Goal: Task Accomplishment & Management: Manage account settings

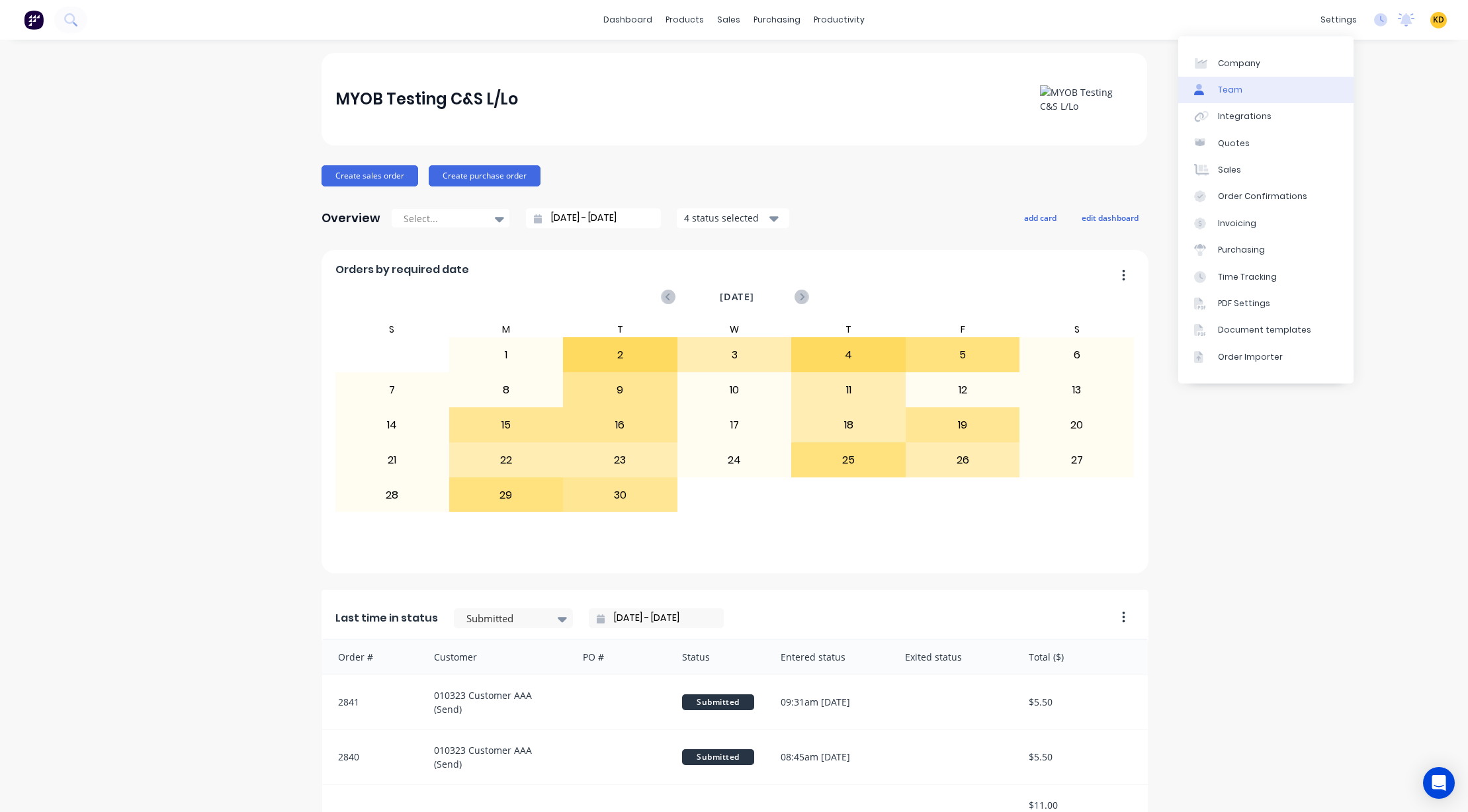
click at [1286, 93] on link "Team" at bounding box center [1265, 89] width 175 height 26
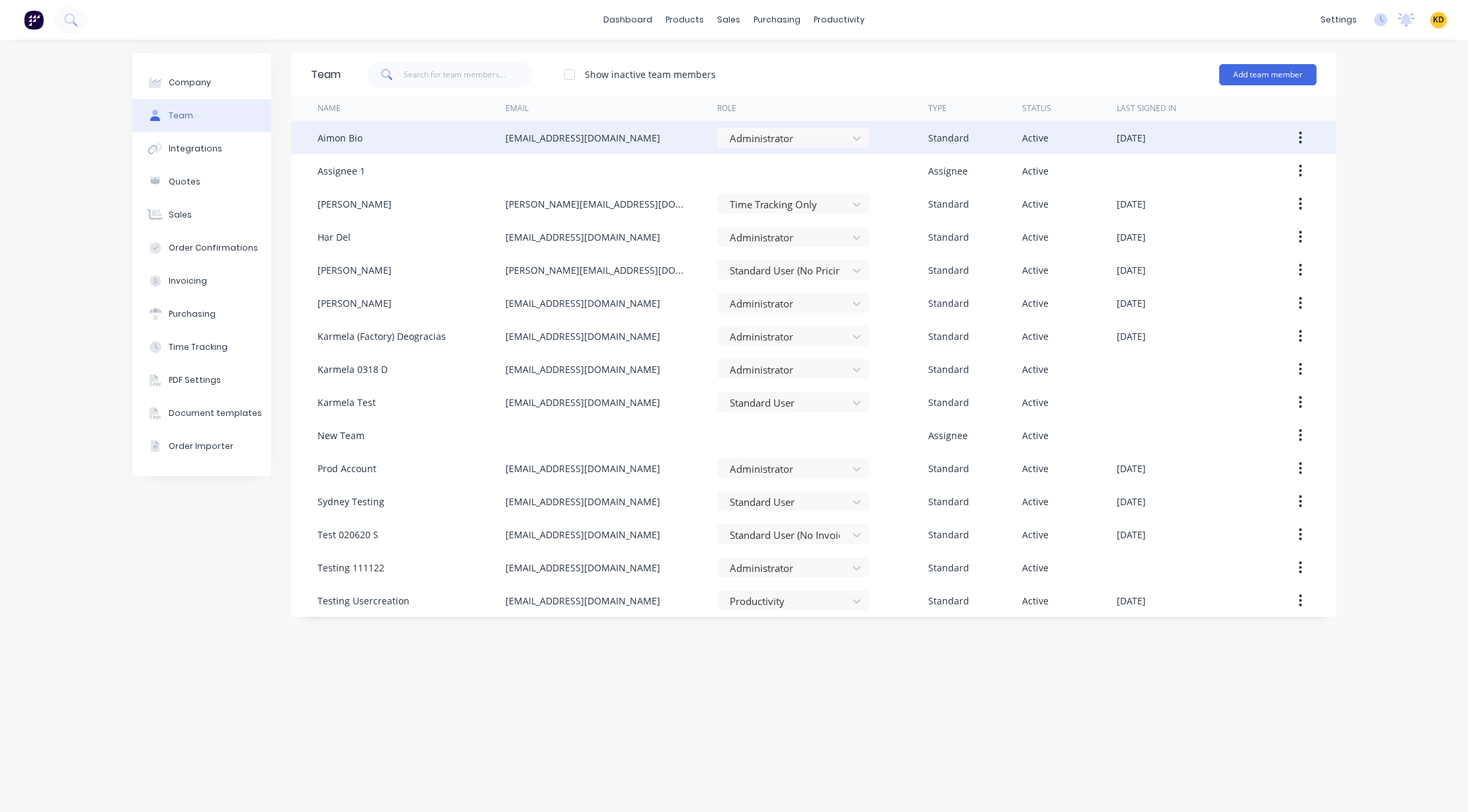
click at [1296, 140] on button "button" at bounding box center [1299, 138] width 32 height 24
click at [1286, 163] on div "Edit" at bounding box center [1253, 172] width 102 height 20
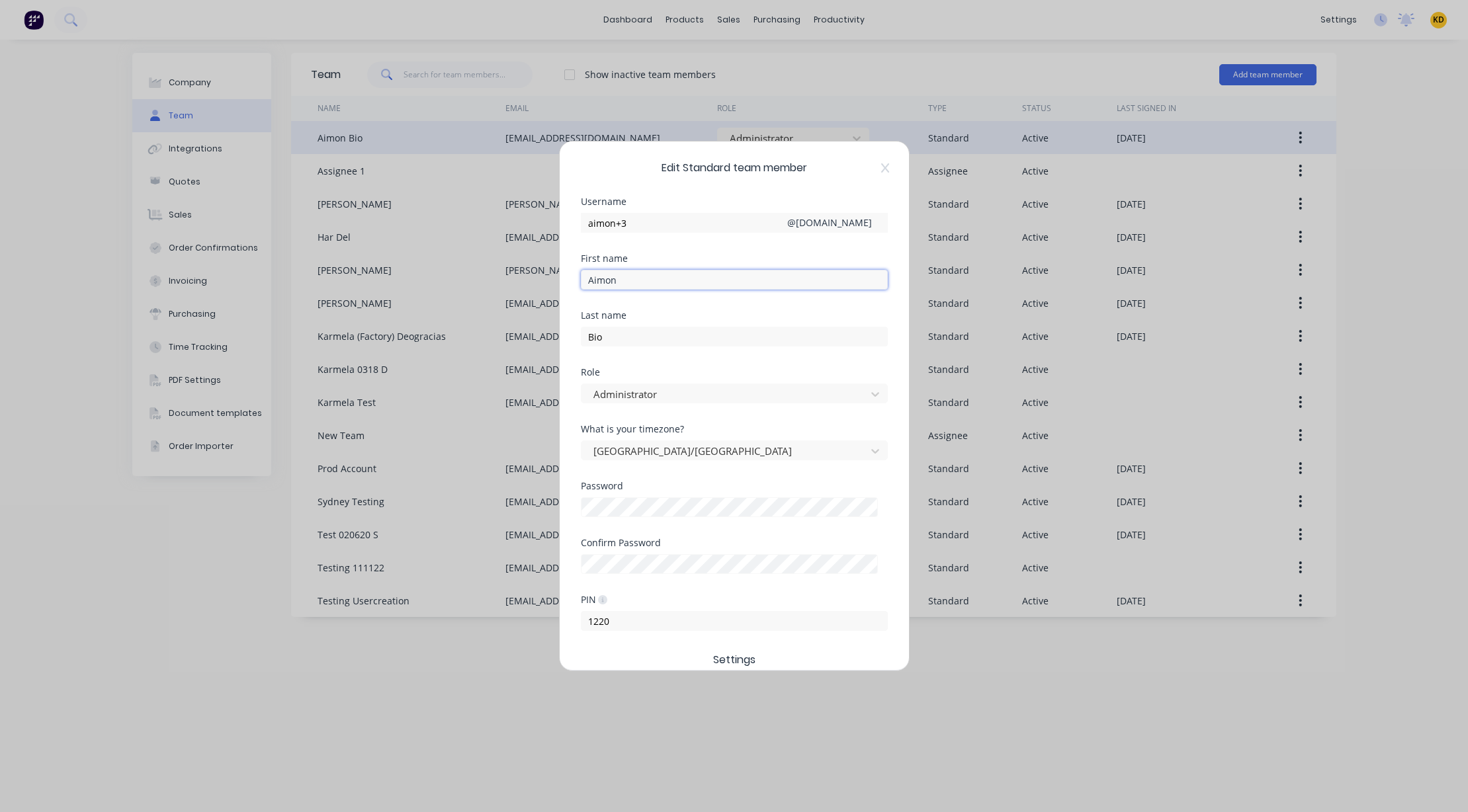
click at [638, 281] on input "Aimon" at bounding box center [734, 279] width 307 height 20
type input "Aimon Test"
click at [696, 265] on div "First name Aimon Test" at bounding box center [734, 272] width 307 height 36
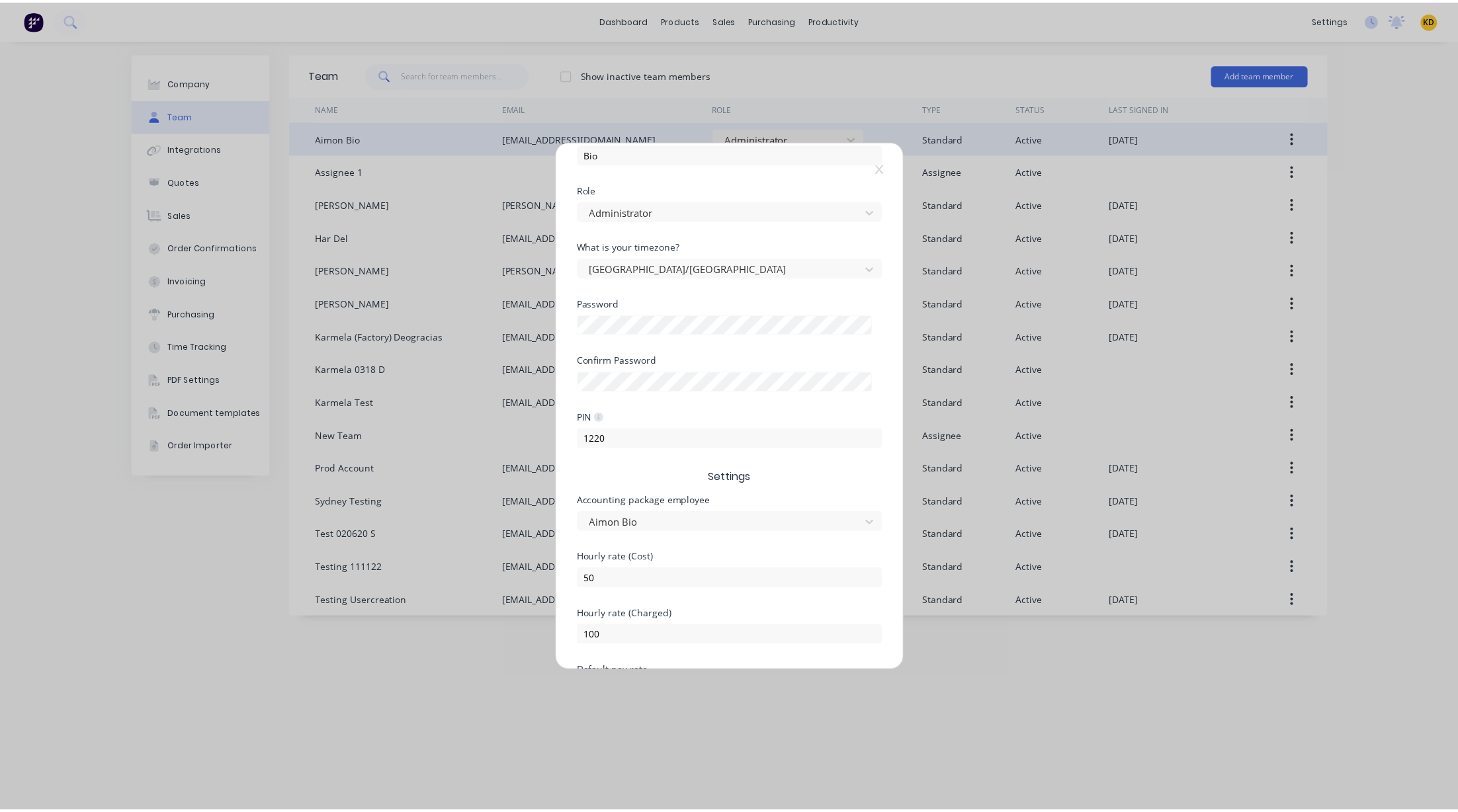
scroll to position [275, 0]
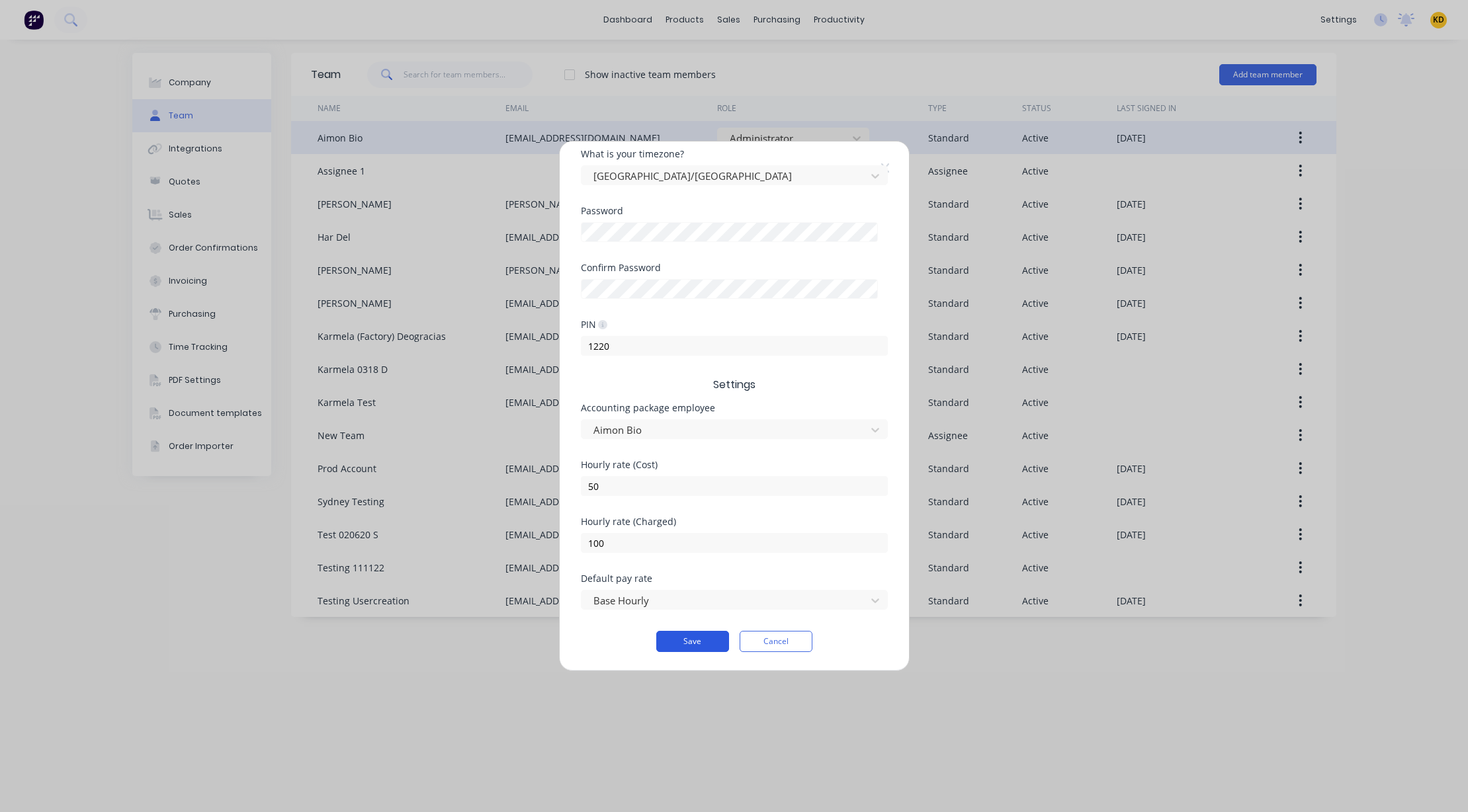
click at [692, 644] on button "Save" at bounding box center [692, 641] width 72 height 21
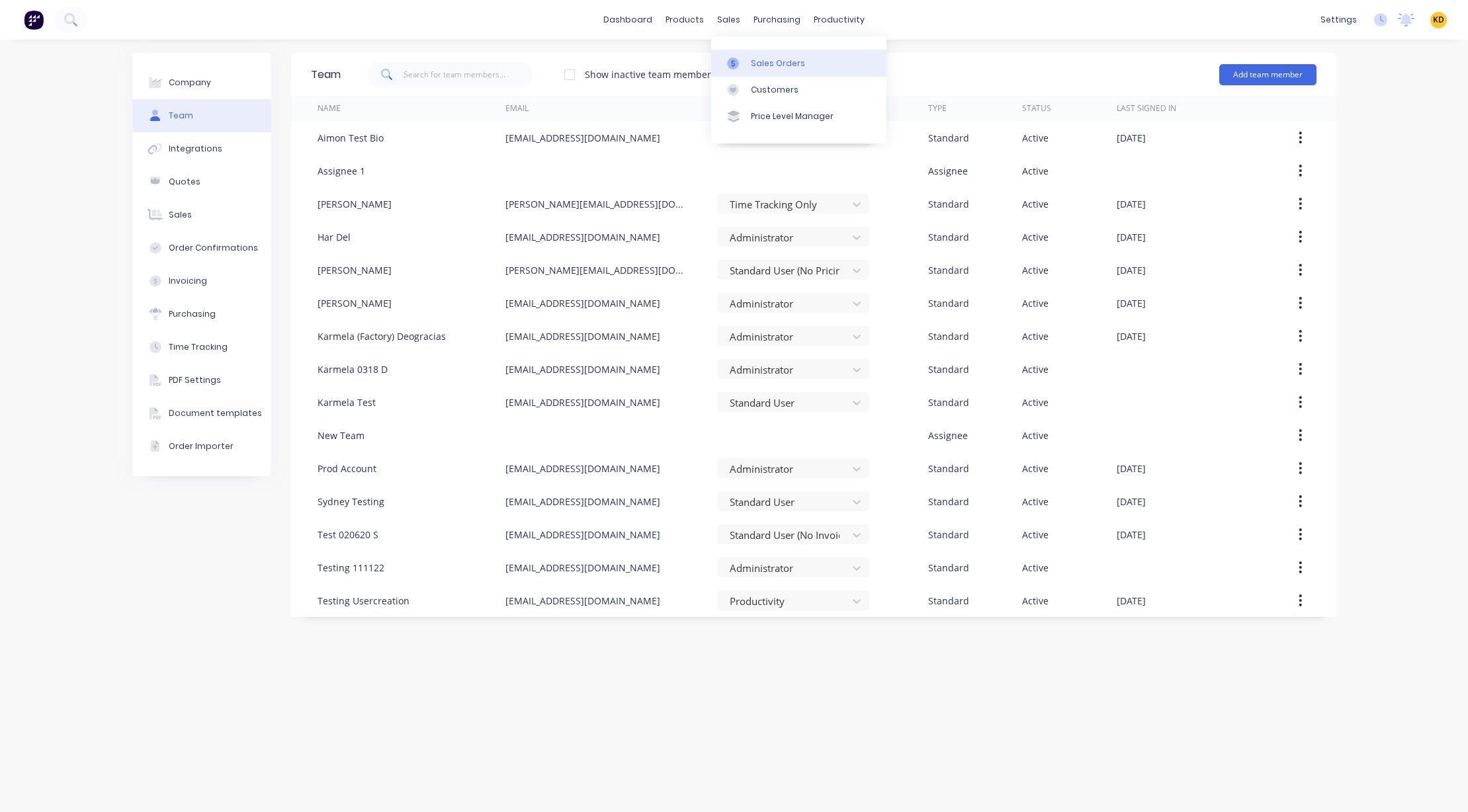
click at [744, 60] on div at bounding box center [737, 64] width 20 height 12
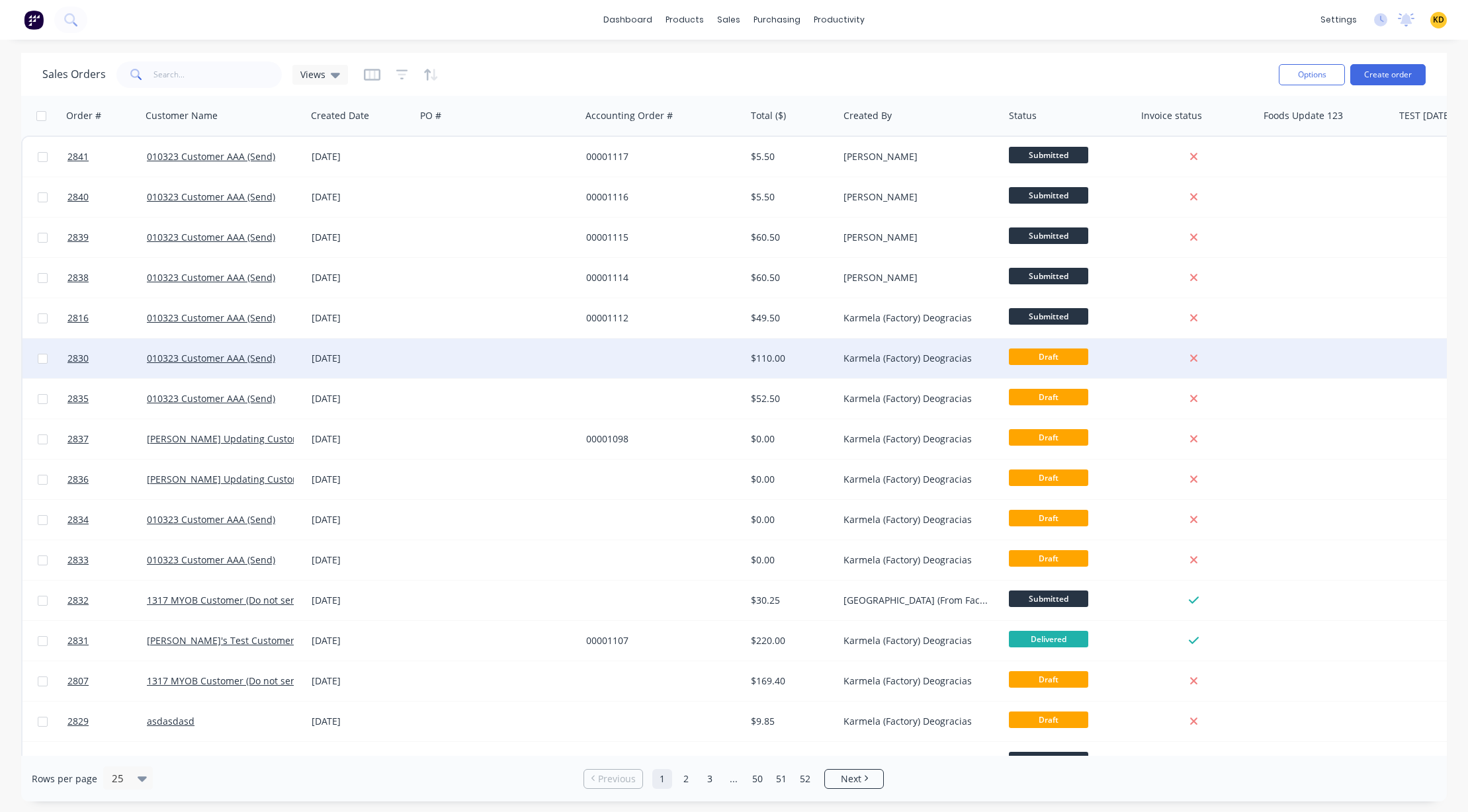
click at [857, 375] on div "Karmela (Factory) Deogracias" at bounding box center [920, 358] width 165 height 40
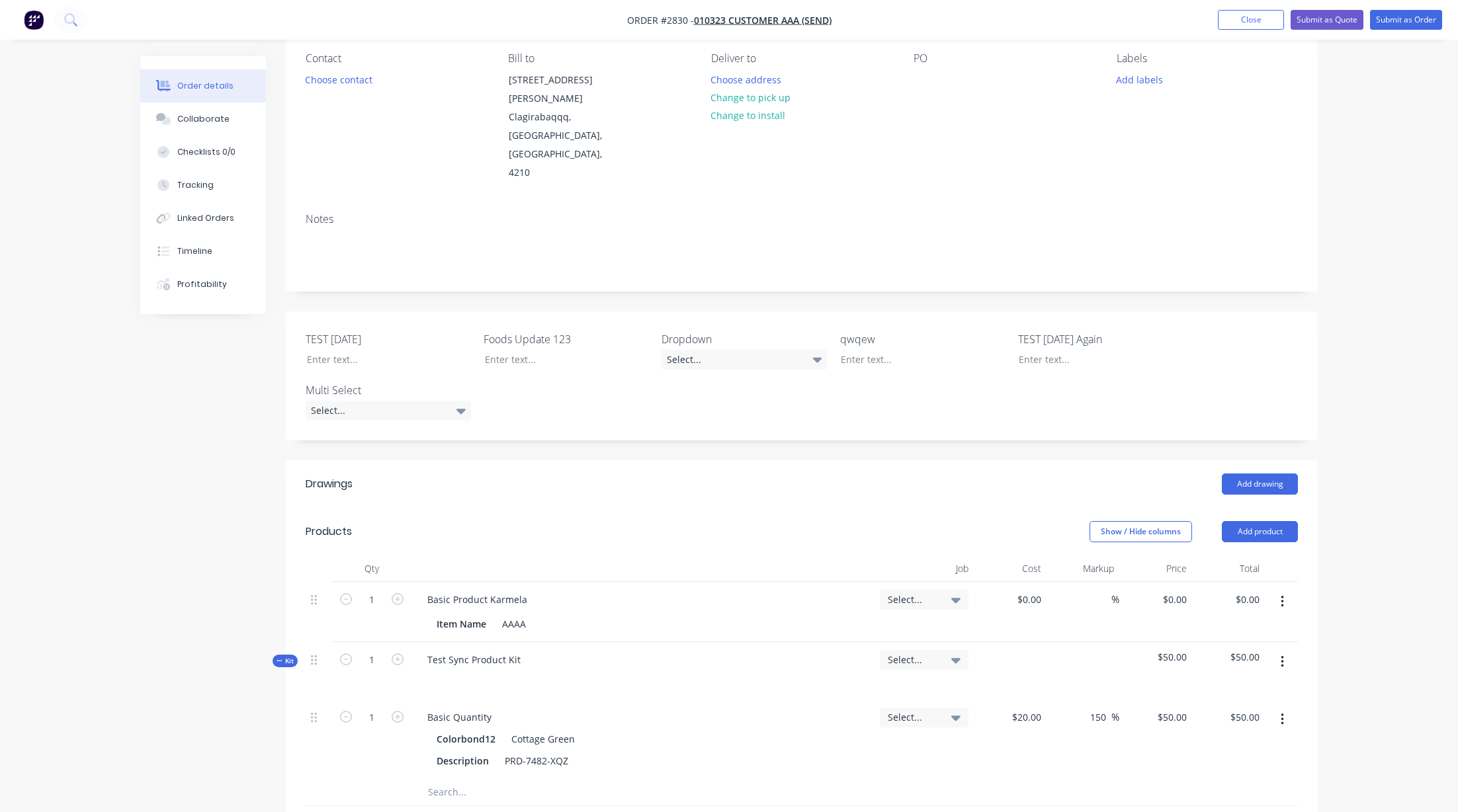
scroll to position [397, 0]
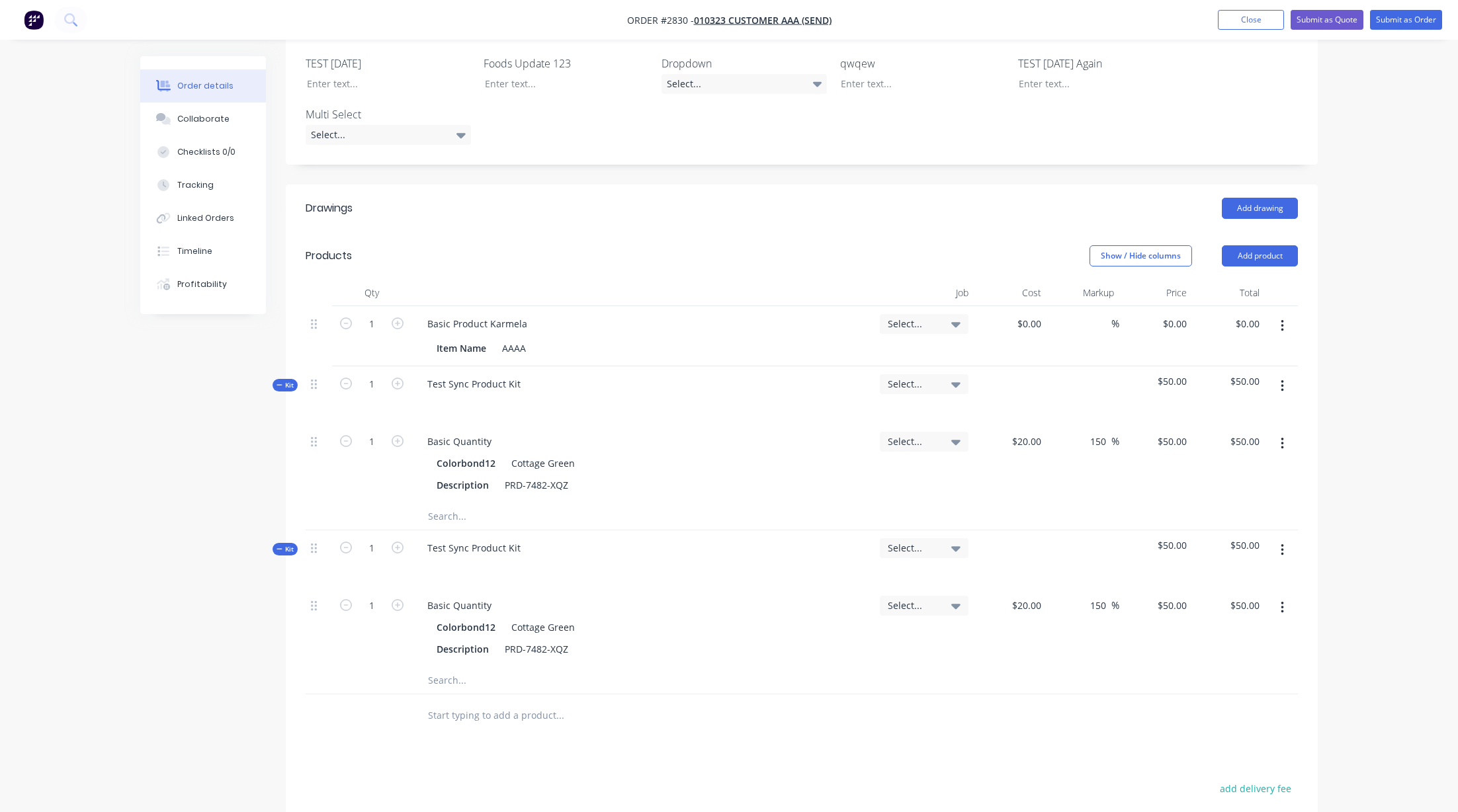
click at [486, 702] on input "text" at bounding box center [560, 715] width 265 height 26
type input "aimon test"
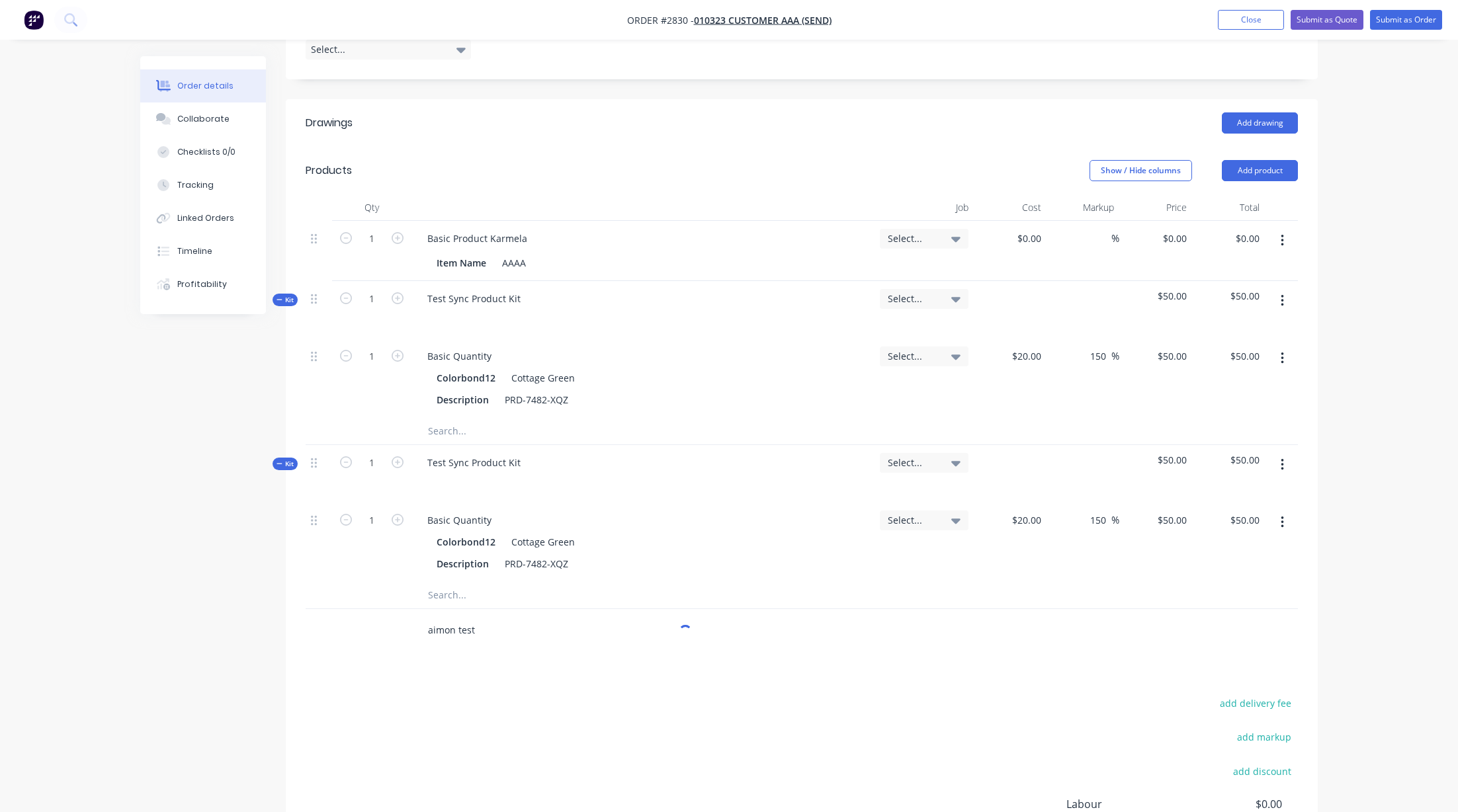
scroll to position [622, 0]
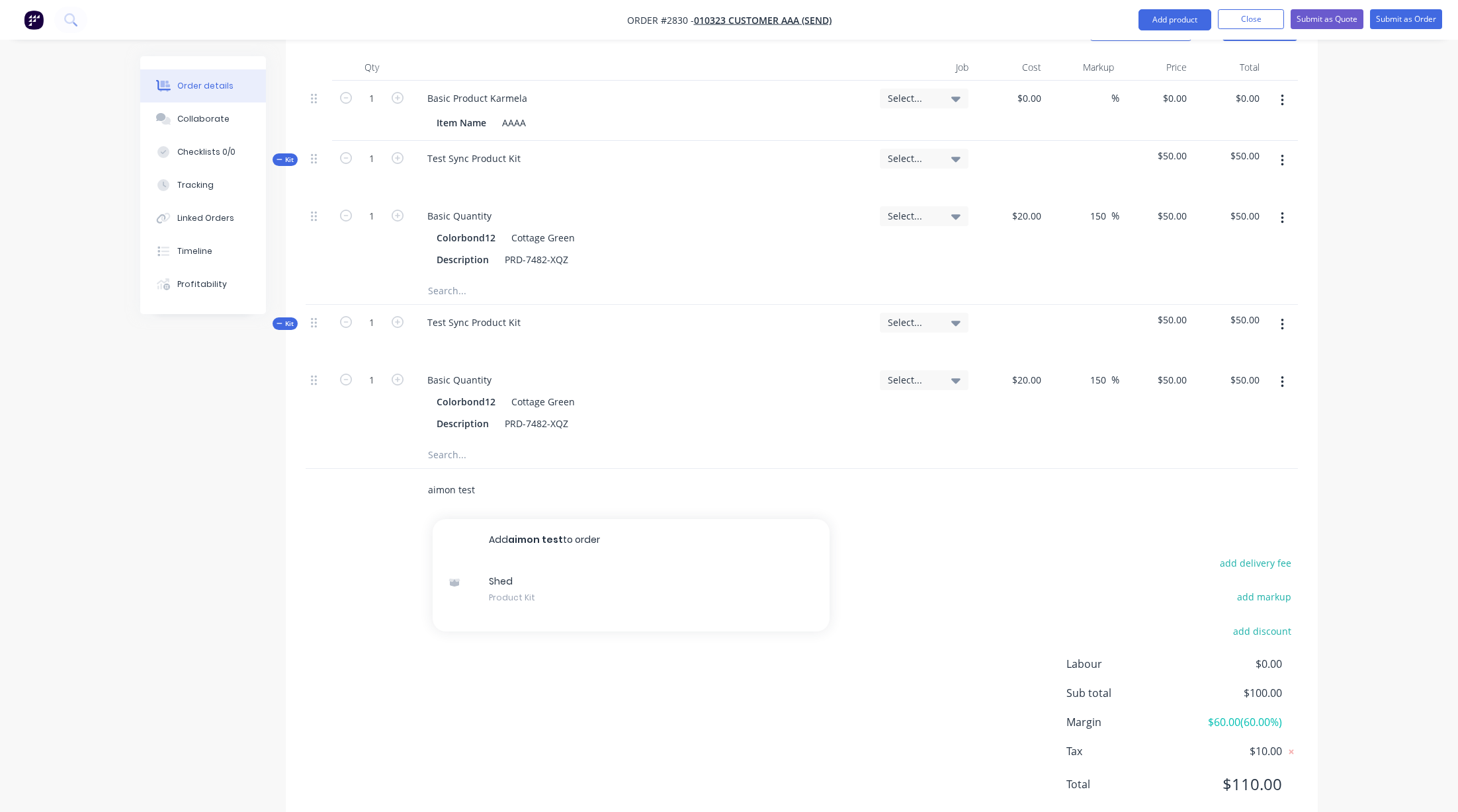
click at [536, 477] on input "aimon test" at bounding box center [560, 489] width 265 height 26
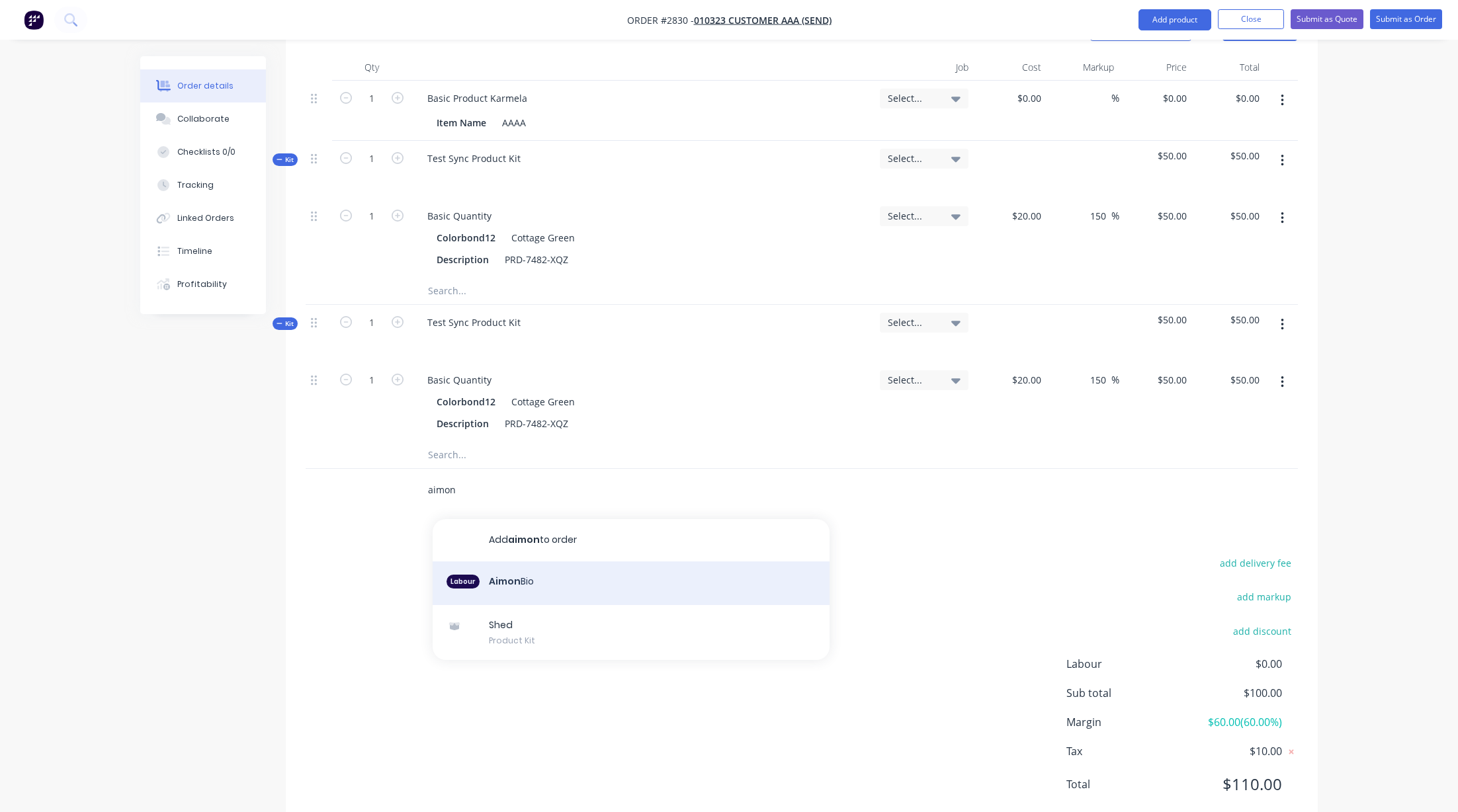
type input "aimon"
click at [538, 561] on div "Labour Aimon Bio" at bounding box center [631, 582] width 397 height 43
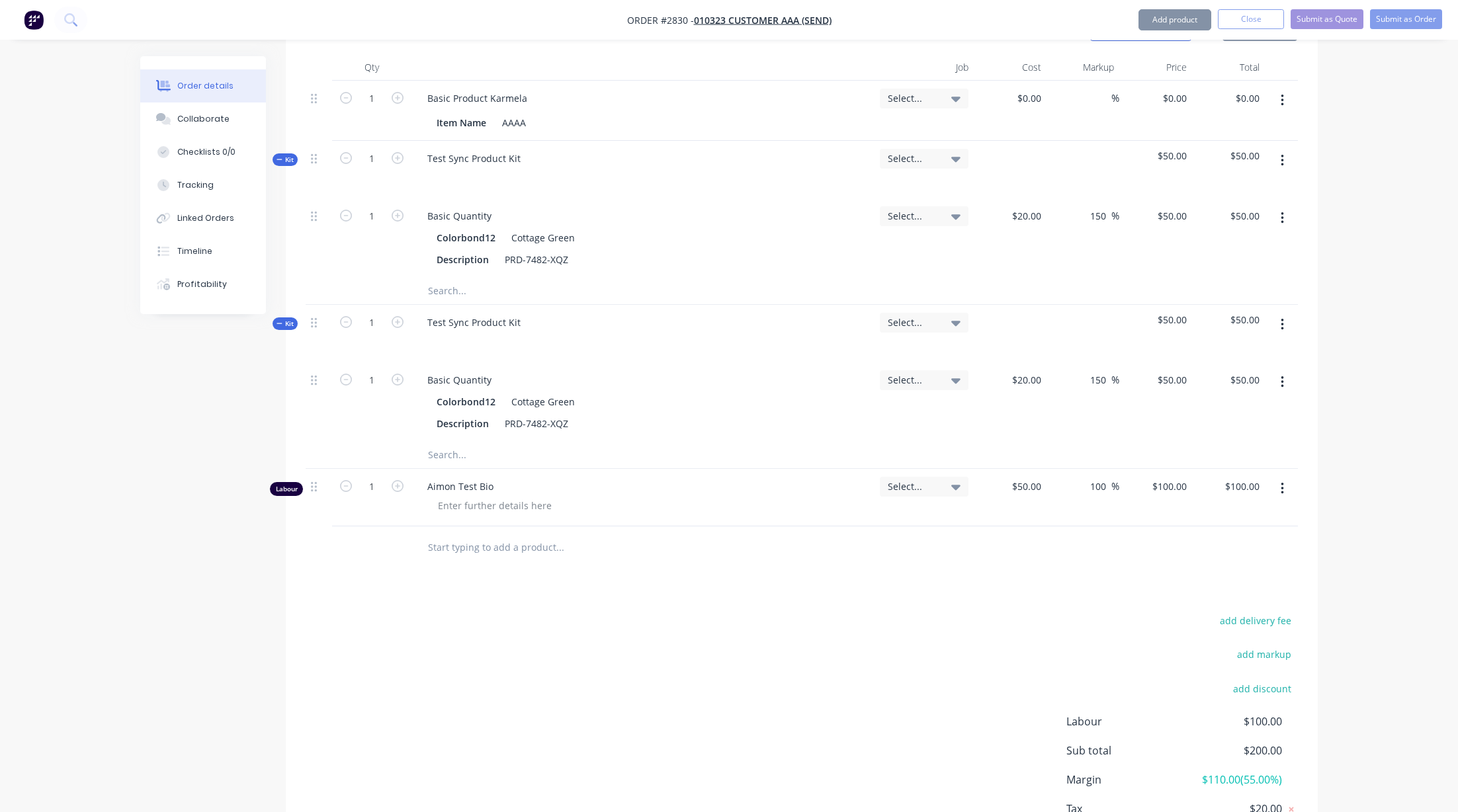
click at [211, 484] on div "Created by Karmela (Factory) Created [DATE] Required [DATE] Assigned to Add tea…" at bounding box center [729, 170] width 1178 height 1472
click at [495, 535] on input "text" at bounding box center [560, 547] width 265 height 26
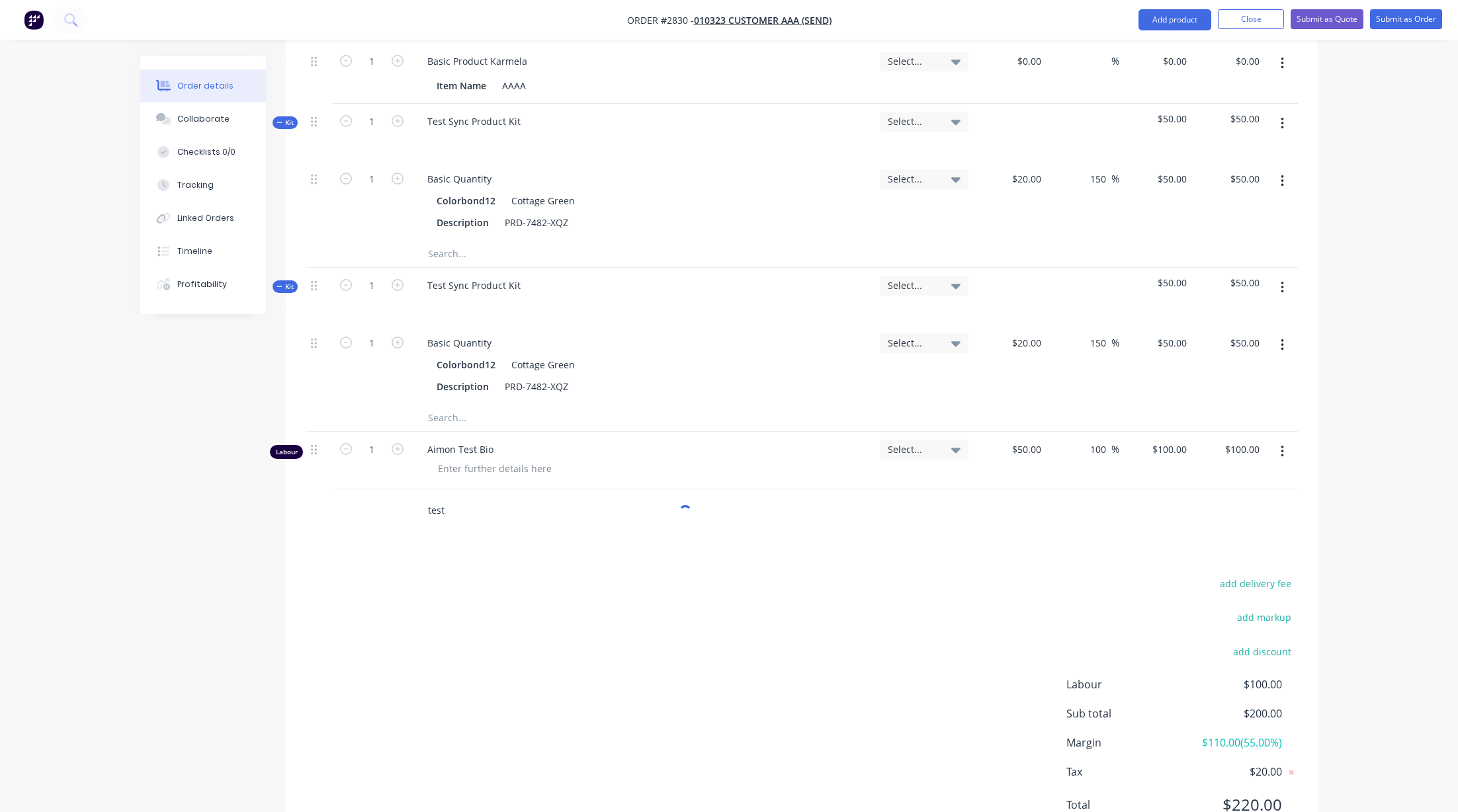
scroll to position [680, 0]
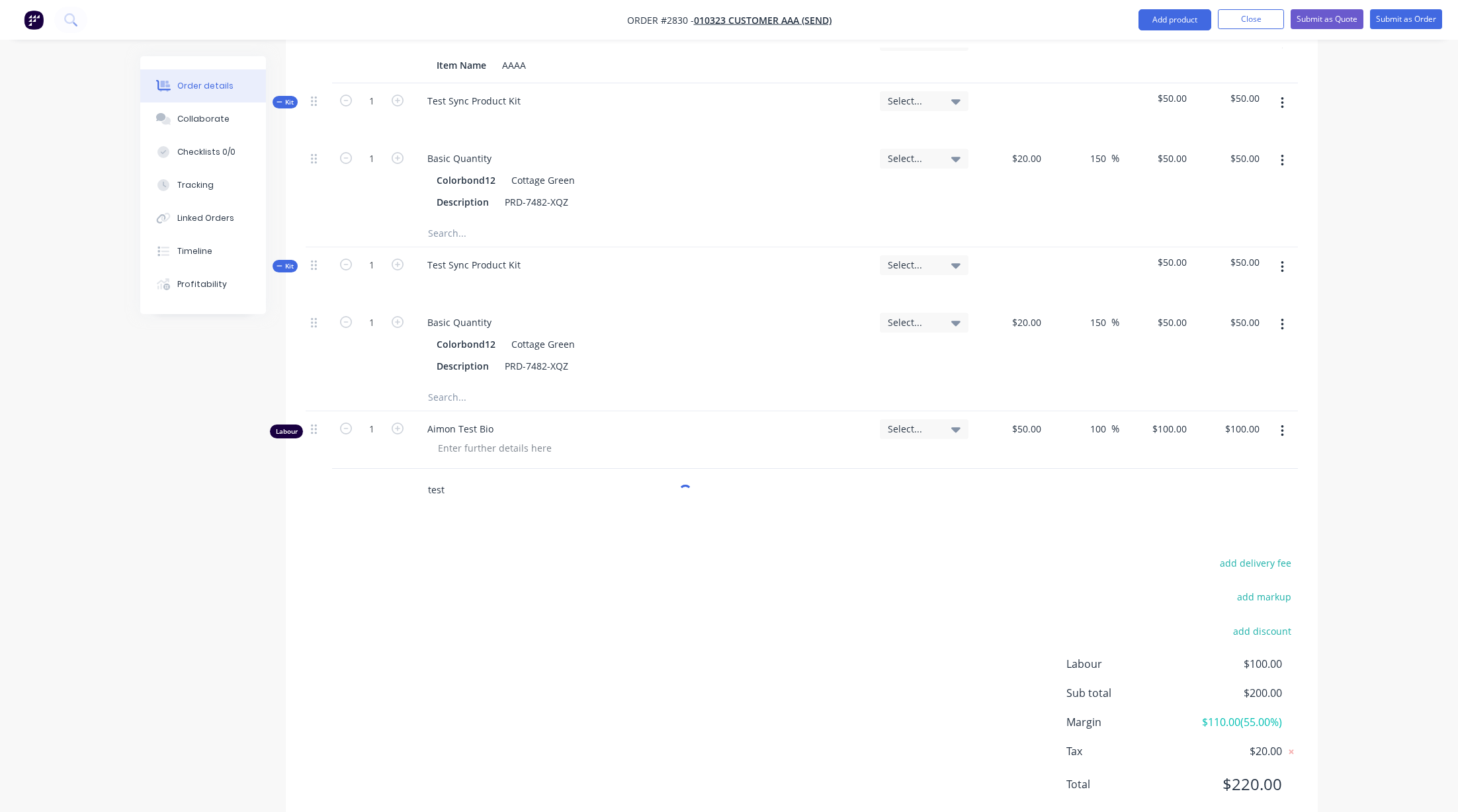
type input "test"
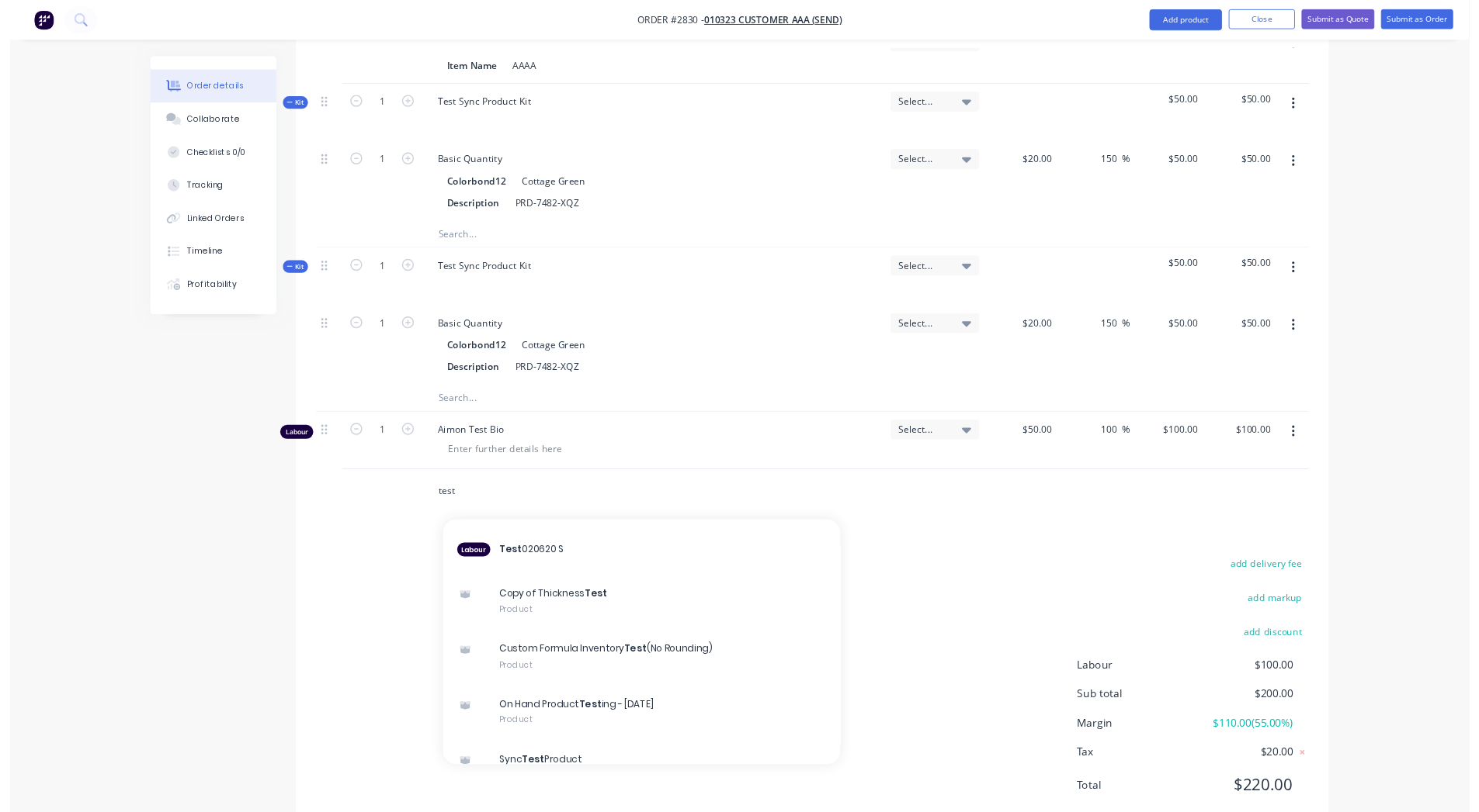
scroll to position [2048, 0]
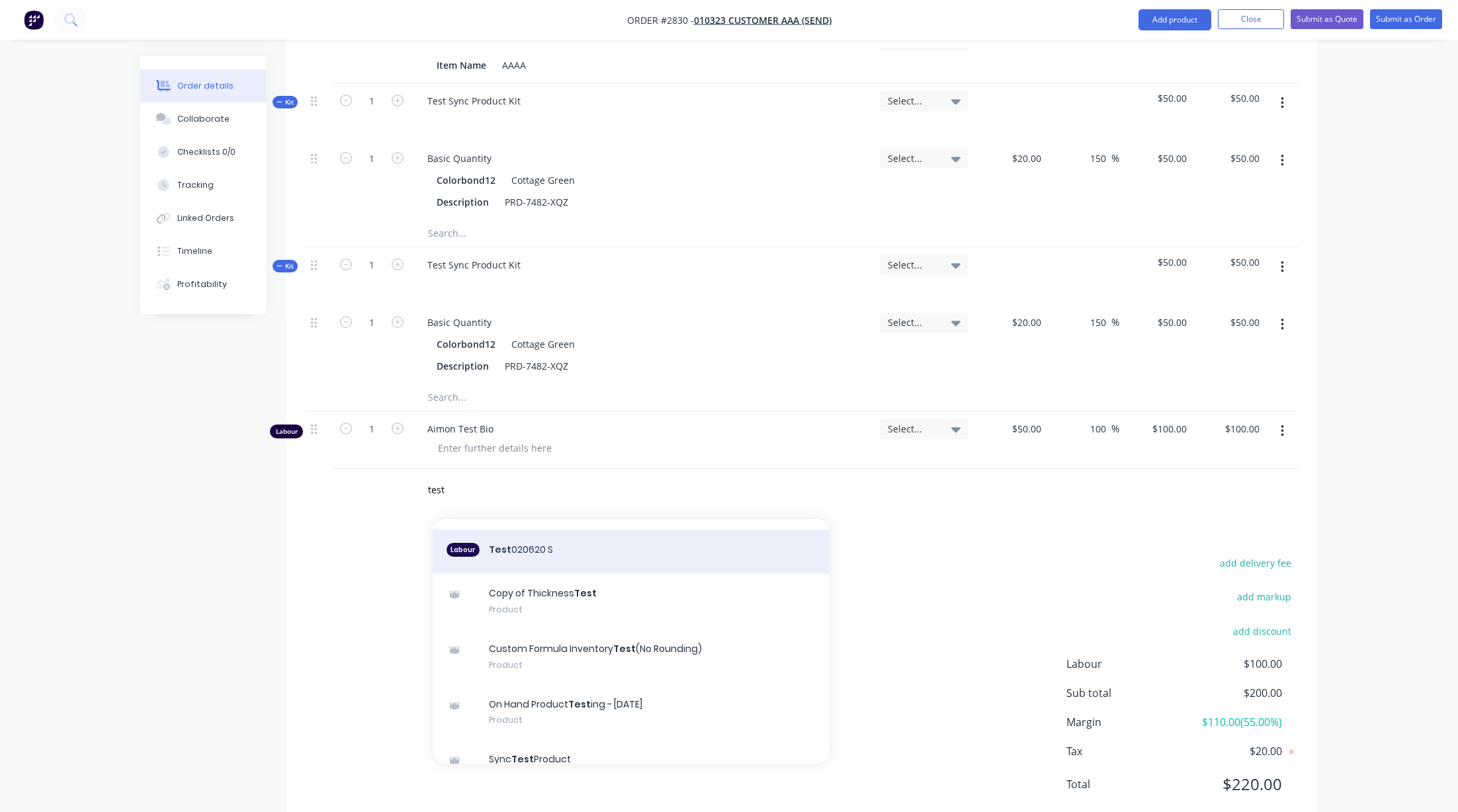
click at [554, 529] on div "Labour Test 020620 S" at bounding box center [631, 551] width 397 height 43
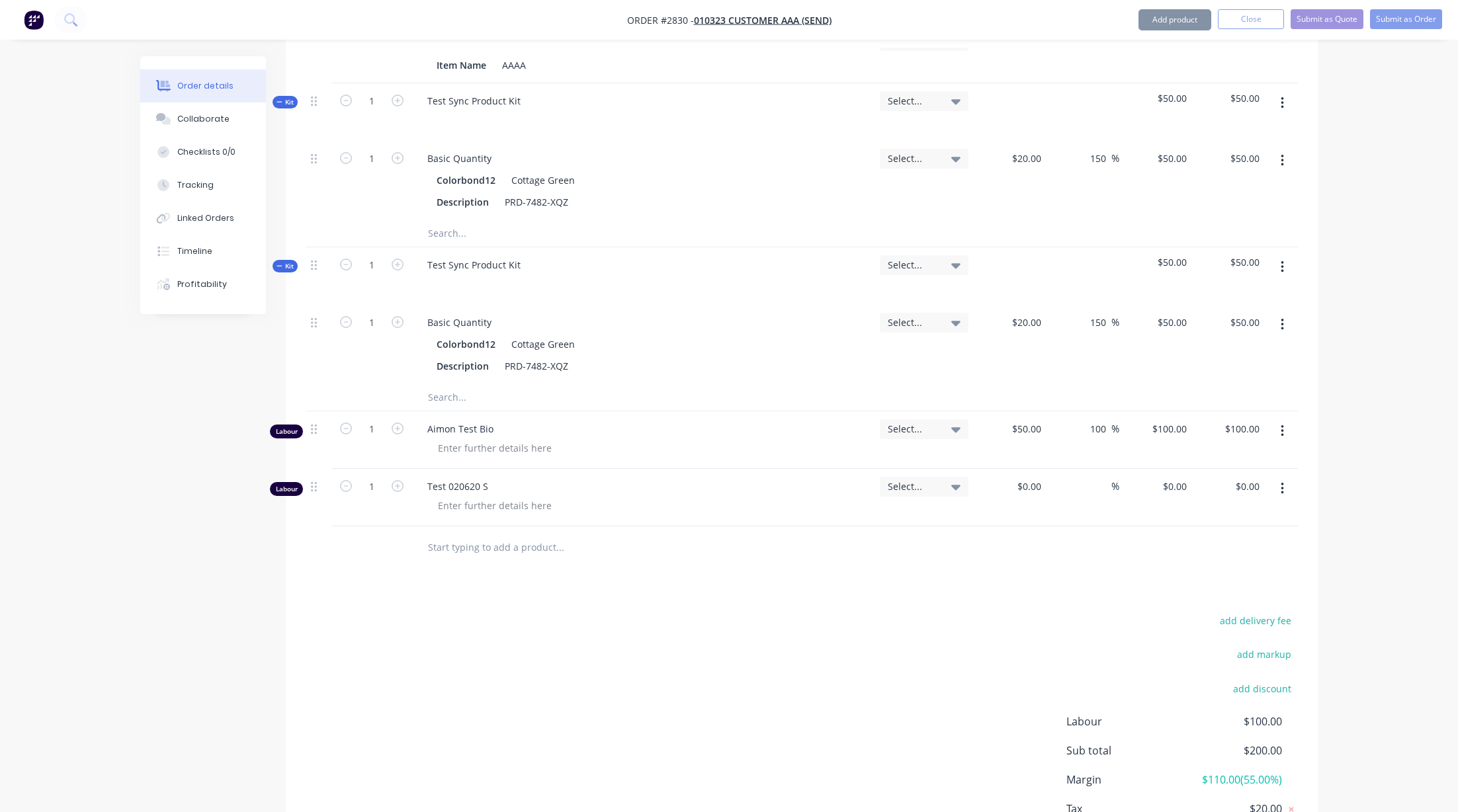
click at [227, 579] on div "Created by Karmela (Factory) Created [DATE] Required [DATE] Assigned to Add tea…" at bounding box center [729, 141] width 1178 height 1530
click at [1361, 248] on div "Order details Collaborate Checklists 0/0 Tracking Linked Orders Timeline Profit…" at bounding box center [729, 112] width 1458 height 1586
click at [120, 368] on div "Order details Collaborate Checklists 0/0 Tracking Linked Orders Timeline Profit…" at bounding box center [729, 112] width 1458 height 1586
click at [1367, 384] on div "Order details Collaborate Checklists 0/0 Tracking Linked Orders Timeline Profit…" at bounding box center [729, 112] width 1458 height 1586
